Goal: Register for event/course

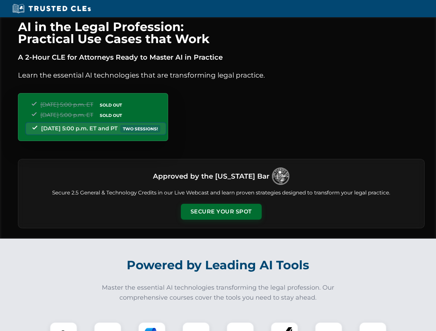
click at [221, 212] on button "Secure Your Spot" at bounding box center [221, 212] width 81 height 16
click at [63, 327] on img at bounding box center [63, 336] width 20 height 20
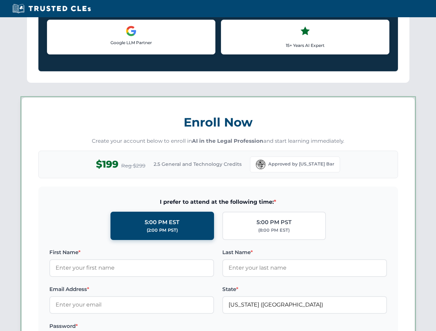
click at [196, 327] on label "Password *" at bounding box center [131, 326] width 165 height 8
